Goal: Navigation & Orientation: Find specific page/section

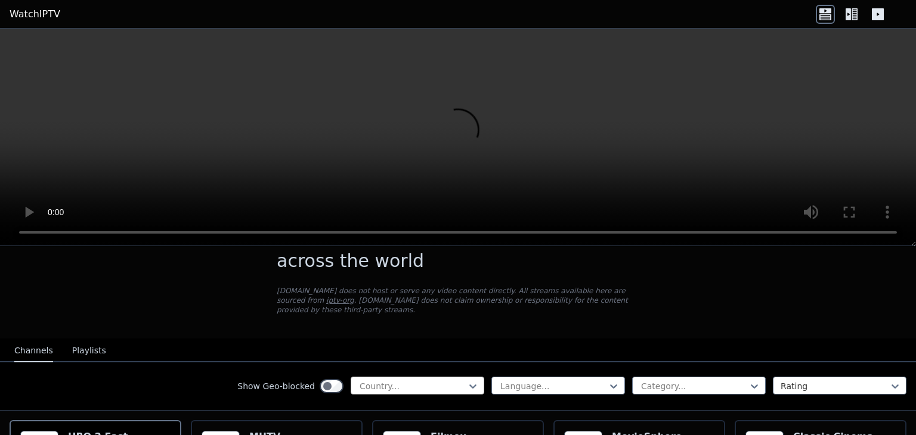
scroll to position [60, 0]
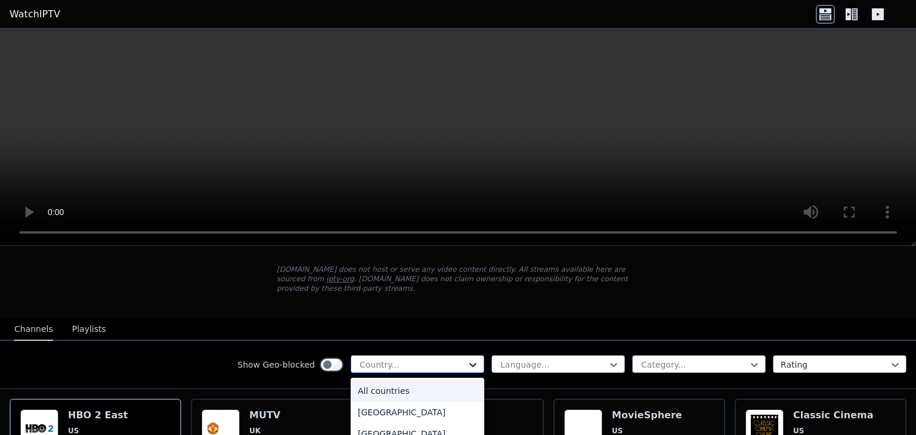
click at [467, 359] on icon at bounding box center [473, 365] width 12 height 12
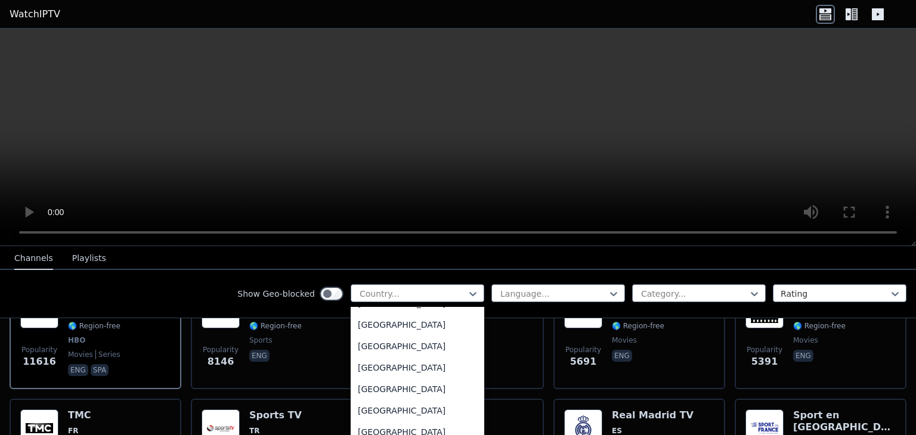
scroll to position [4115, 0]
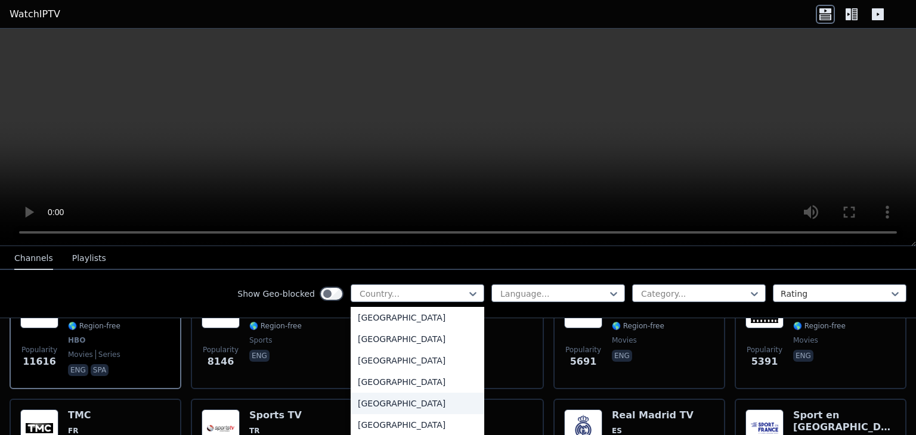
click at [422, 406] on div "[GEOGRAPHIC_DATA]" at bounding box center [418, 403] width 134 height 21
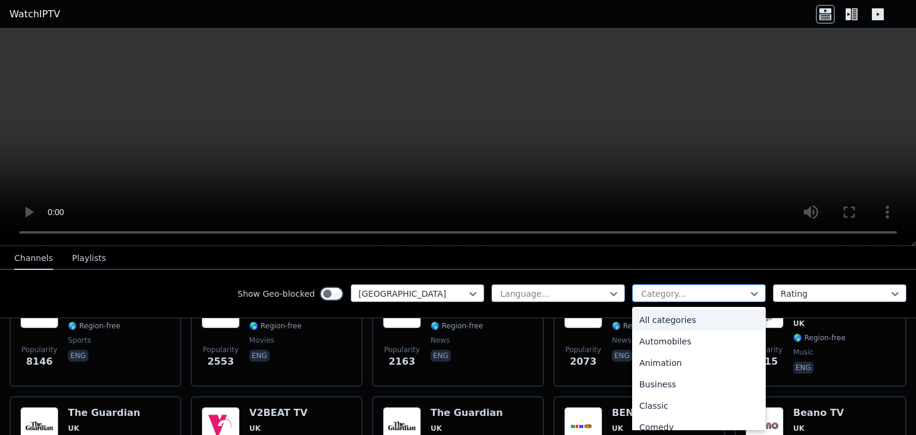
click at [723, 291] on div at bounding box center [694, 294] width 109 height 12
click at [667, 312] on div "Entertainment" at bounding box center [699, 312] width 134 height 21
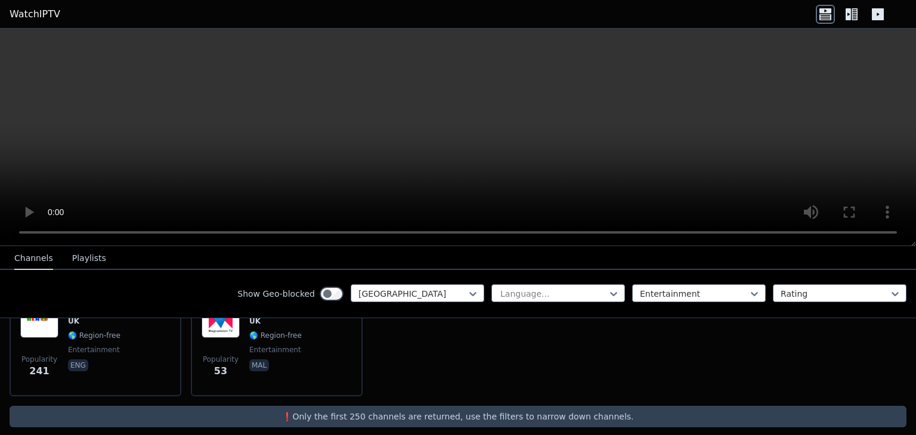
scroll to position [110, 0]
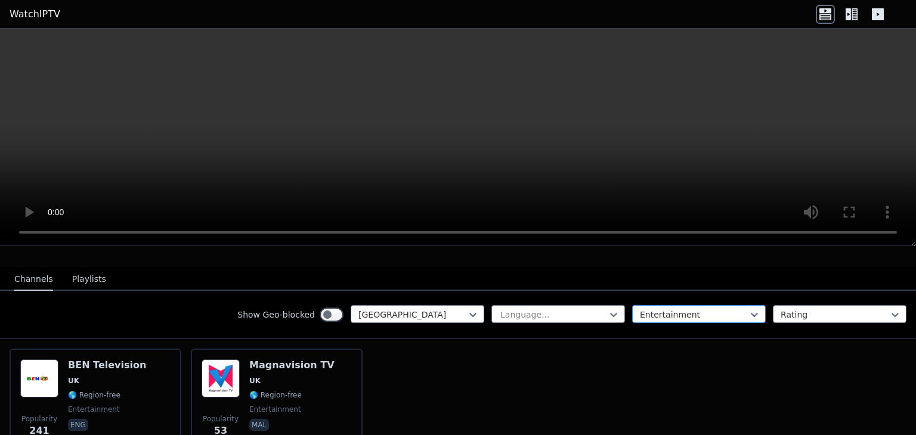
click at [692, 309] on div at bounding box center [694, 315] width 109 height 12
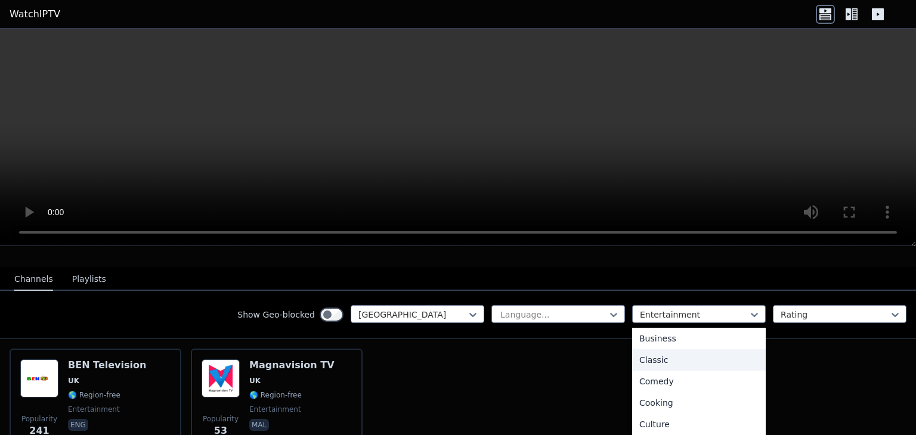
scroll to position [0, 0]
click at [658, 330] on div "All categories" at bounding box center [699, 340] width 134 height 21
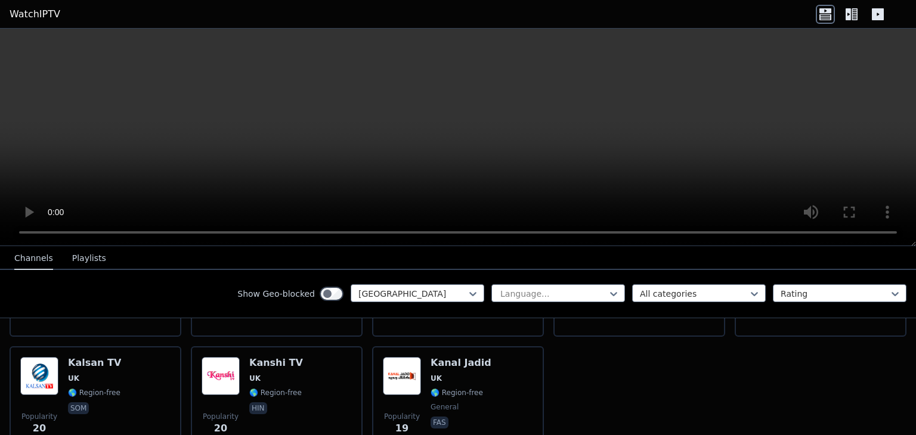
scroll to position [1742, 0]
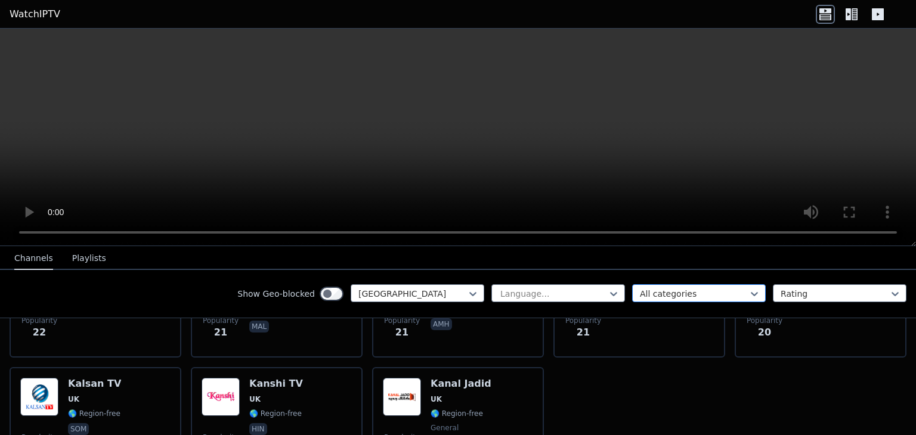
click at [682, 290] on div at bounding box center [694, 294] width 109 height 12
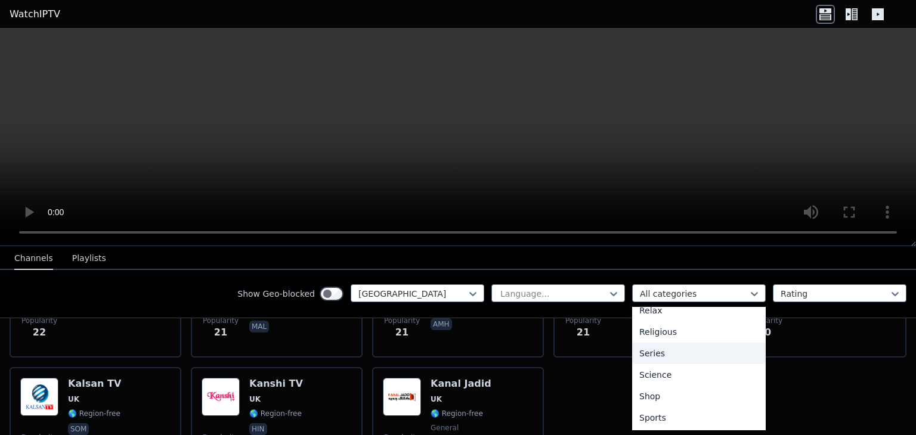
scroll to position [460, 0]
click at [711, 290] on div at bounding box center [694, 294] width 109 height 12
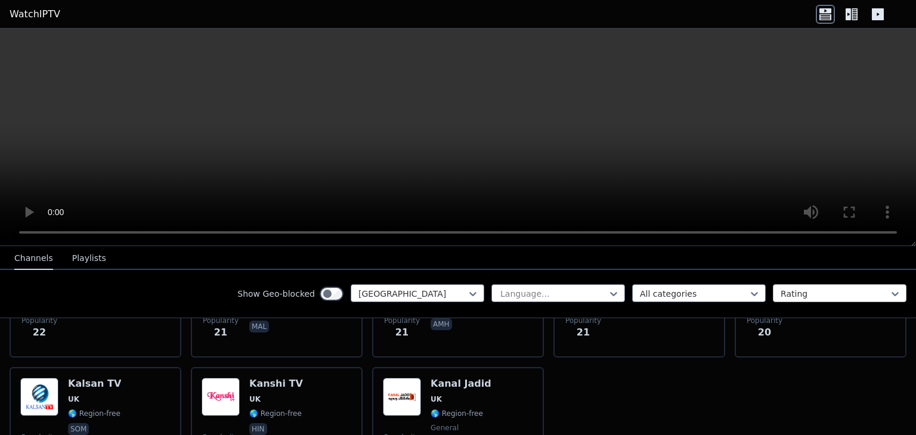
click at [797, 295] on div at bounding box center [835, 294] width 109 height 12
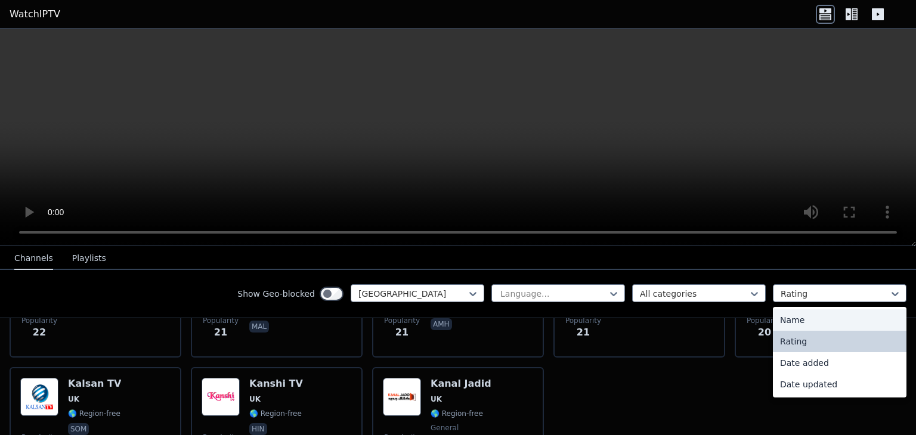
click at [782, 321] on div "Name" at bounding box center [840, 320] width 134 height 21
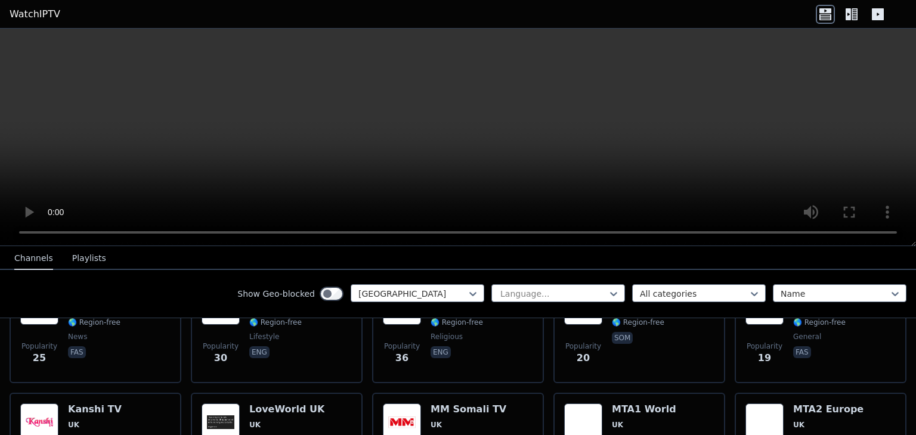
scroll to position [847, 0]
